Goal: Navigation & Orientation: Find specific page/section

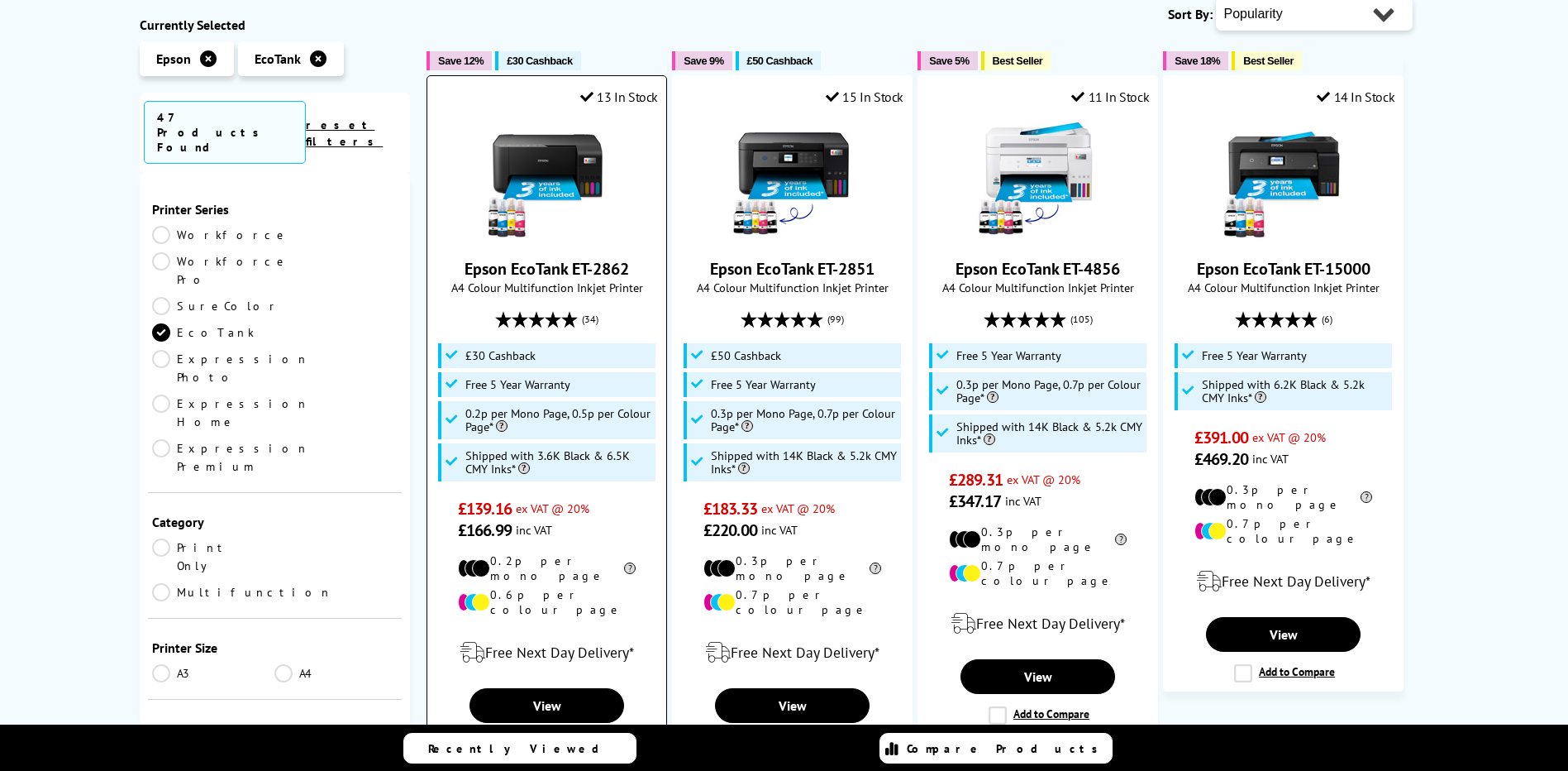
scroll to position [308, 0]
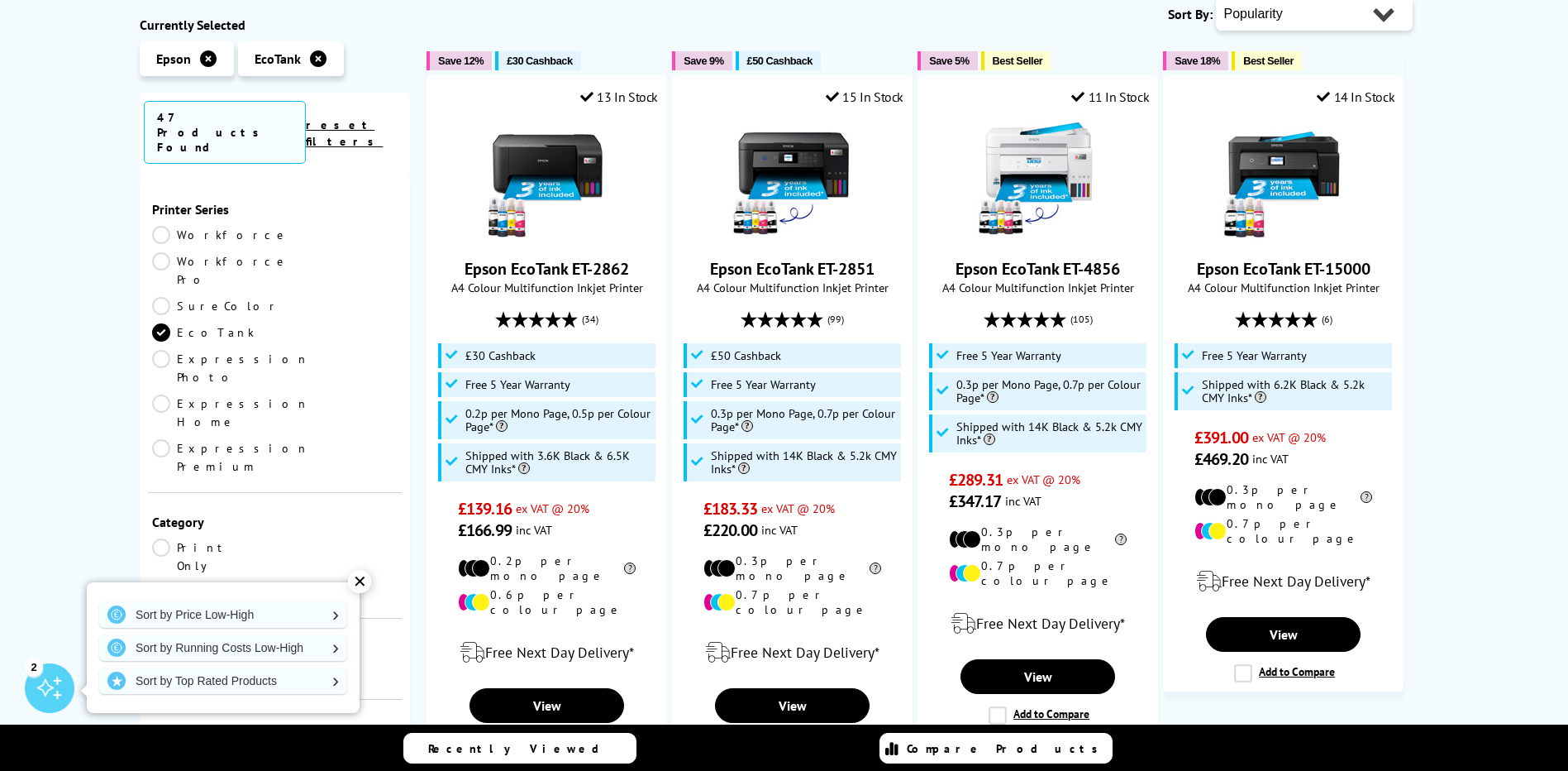
click at [361, 573] on div "✕" at bounding box center [360, 582] width 23 height 23
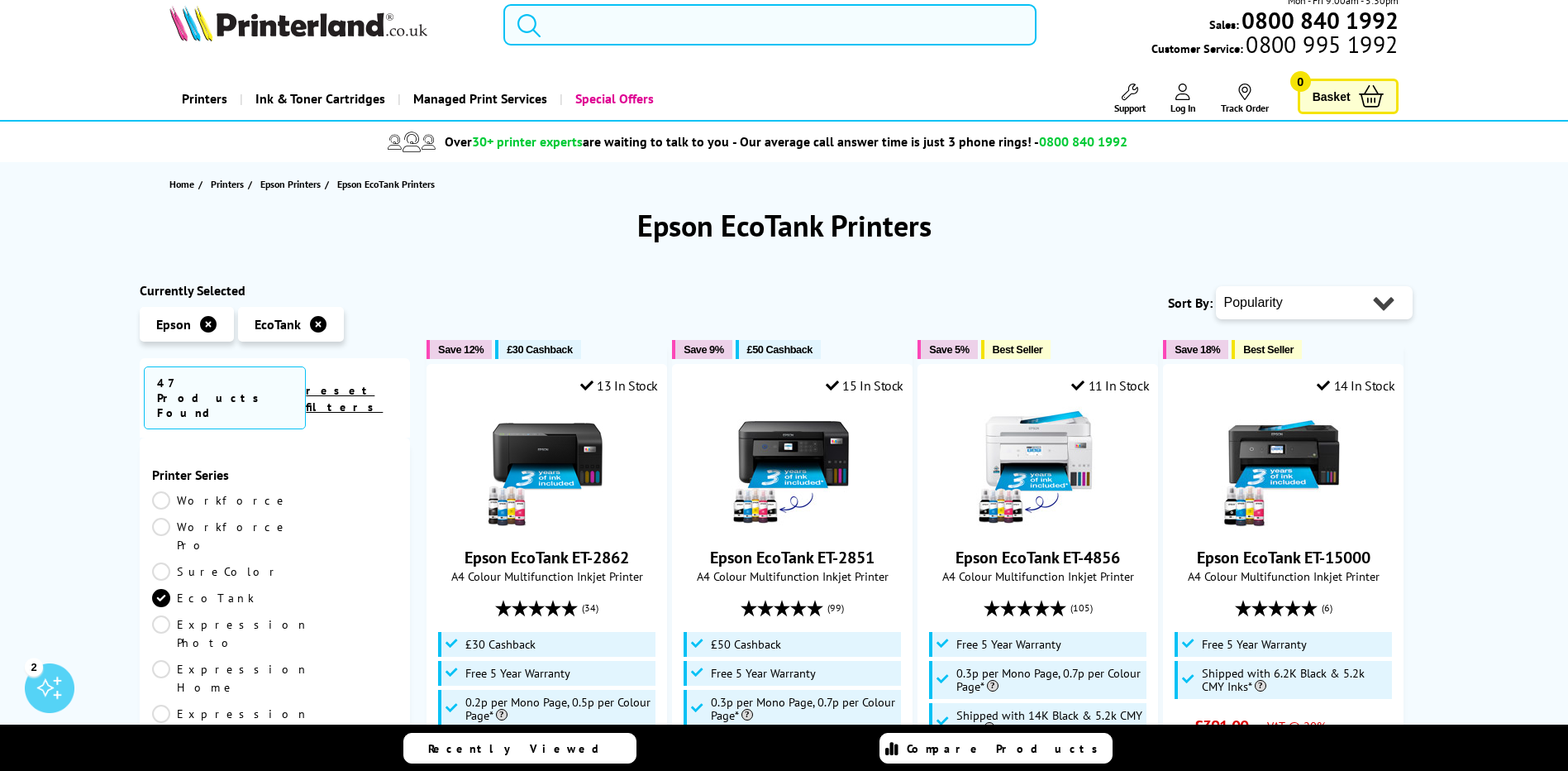
scroll to position [0, 0]
